Goal: Check status

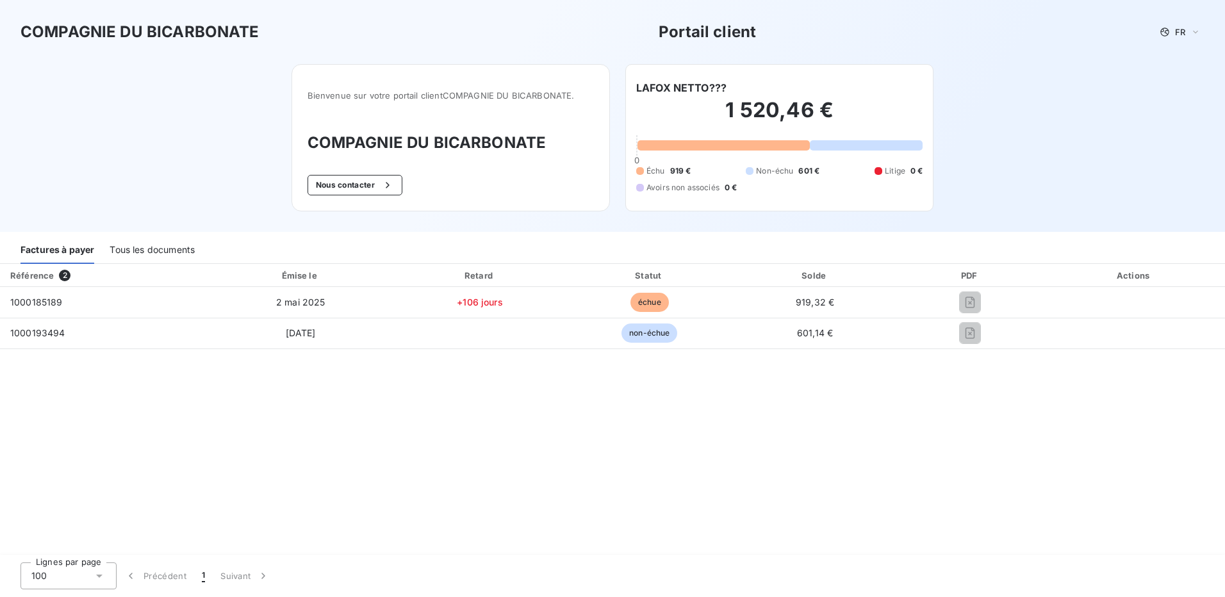
click at [156, 244] on div "Tous les documents" at bounding box center [152, 250] width 85 height 27
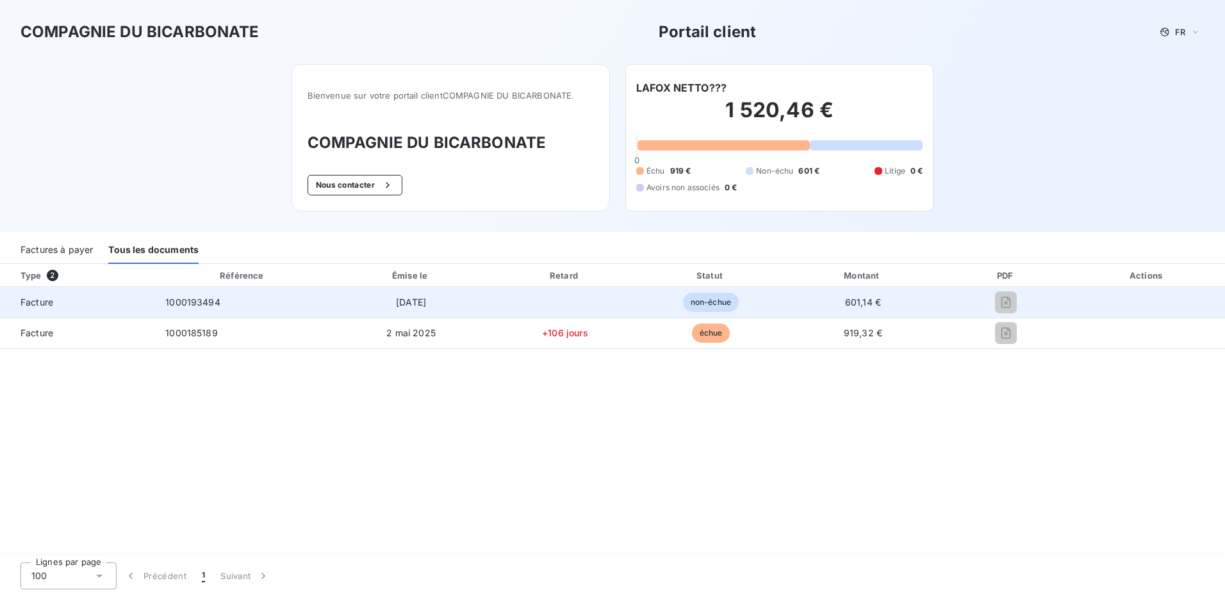
click at [698, 297] on span "non-échue" at bounding box center [711, 302] width 56 height 19
click at [30, 299] on span "Facture" at bounding box center [77, 302] width 135 height 13
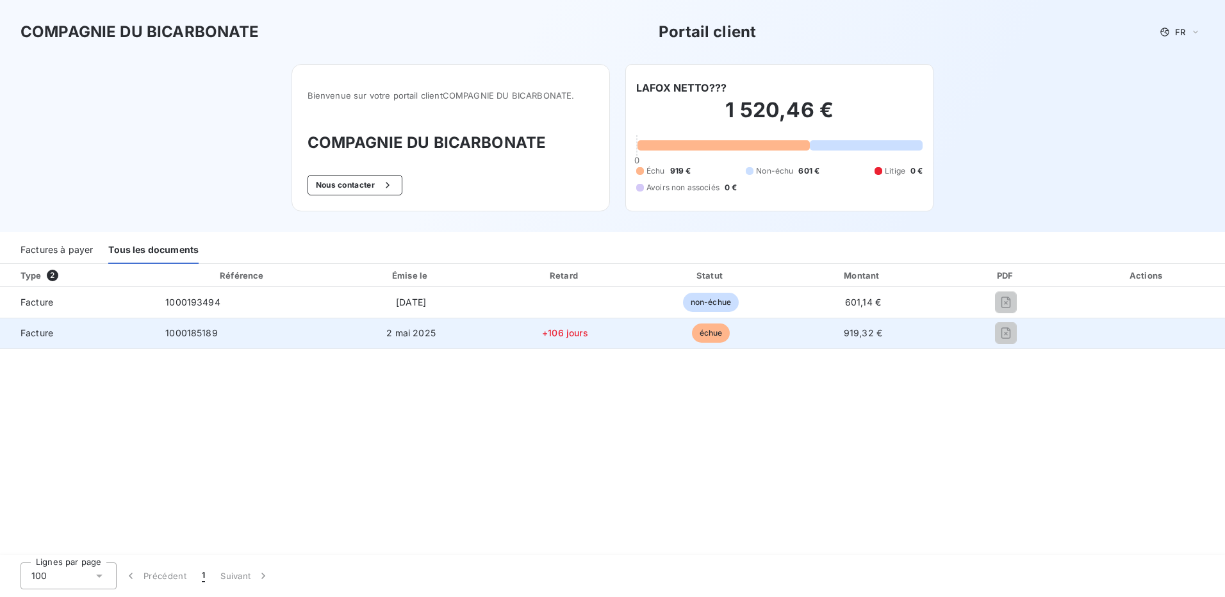
click at [992, 333] on div at bounding box center [1006, 333] width 106 height 21
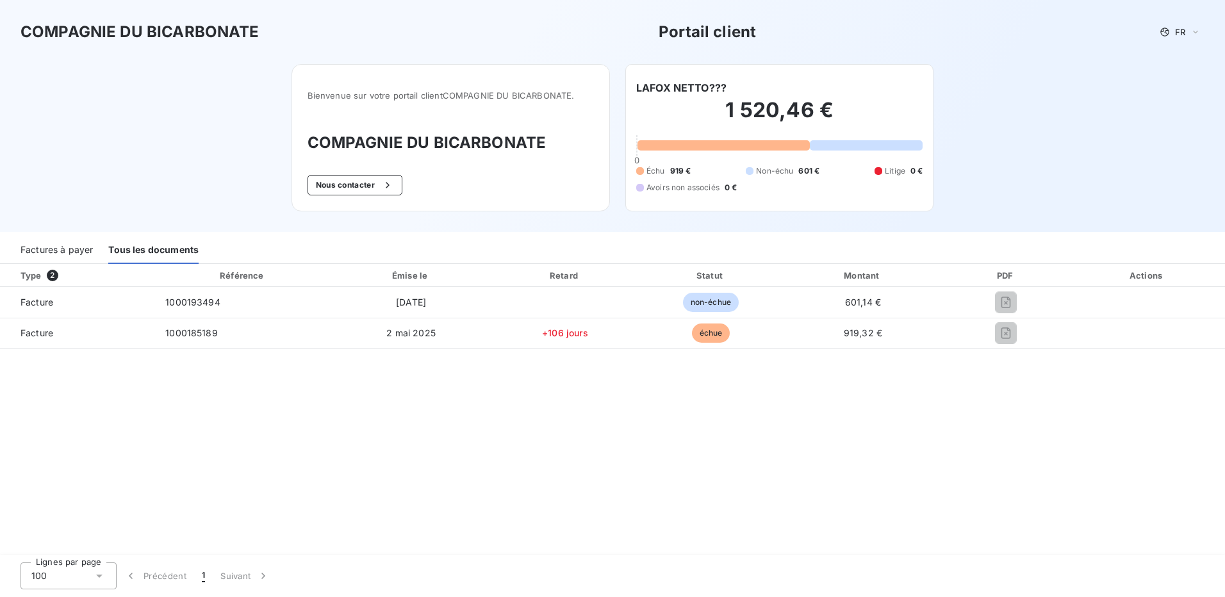
click at [844, 195] on div "1 520,46 € 0 Échu 919 € Non-échu 601 € Litige 0 € Avoirs non associés 0 €" at bounding box center [779, 145] width 286 height 100
click at [363, 183] on button "Nous contacter" at bounding box center [355, 185] width 95 height 21
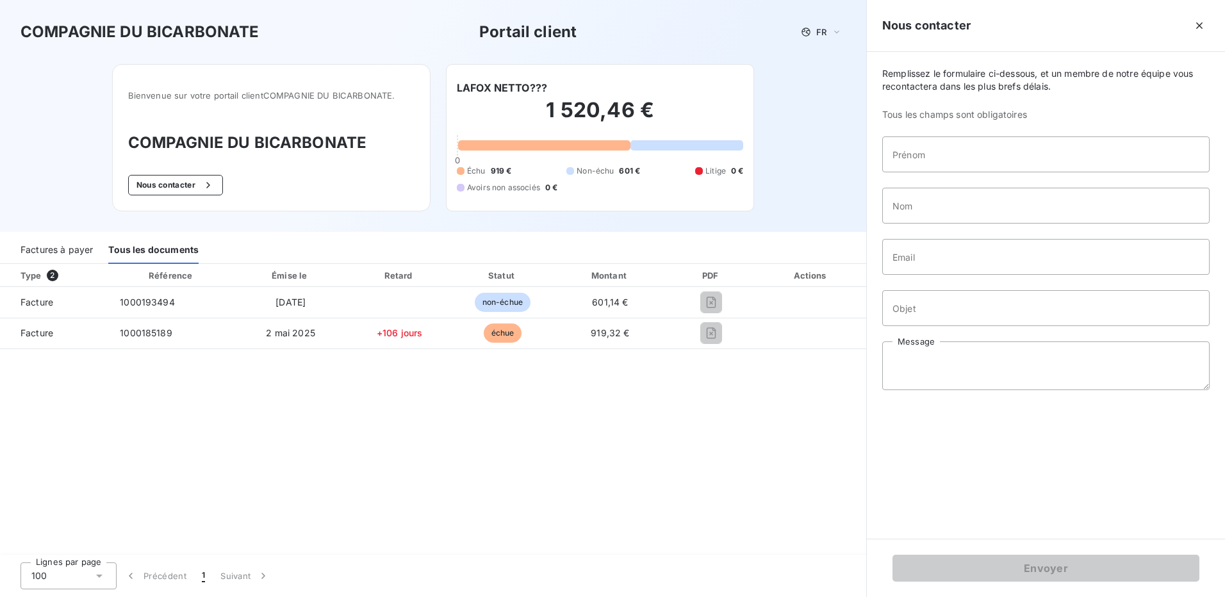
click at [554, 399] on div "Type 2 Référence Émise le Retard Statut Montant PDF Actions Facture 1000193494 …" at bounding box center [433, 410] width 866 height 292
click at [1200, 29] on icon "button" at bounding box center [1199, 25] width 13 height 13
